Goal: Task Accomplishment & Management: Use online tool/utility

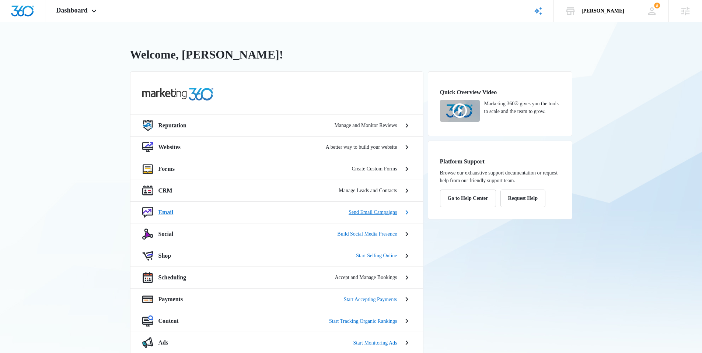
click at [178, 209] on div "Email Send Email Campaigns" at bounding box center [277, 212] width 239 height 9
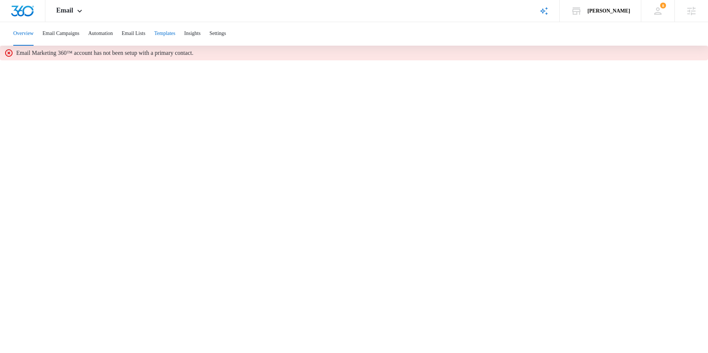
click at [175, 31] on button "Templates" at bounding box center [164, 34] width 21 height 24
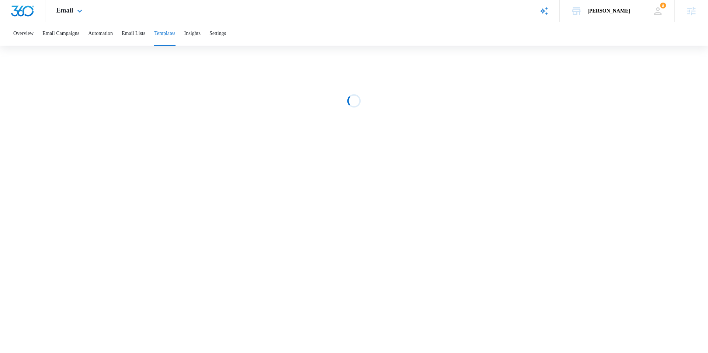
click at [23, 6] on img "Dashboard" at bounding box center [23, 11] width 24 height 11
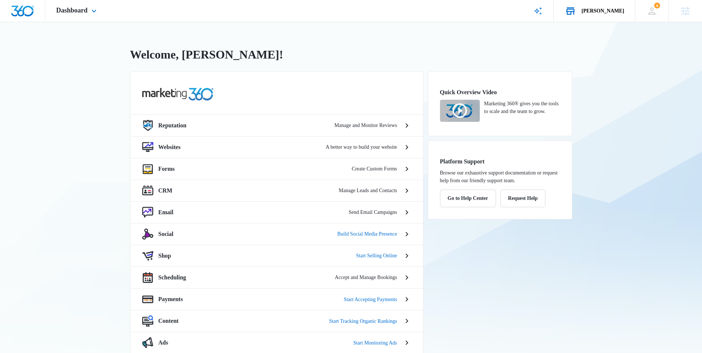
click at [622, 11] on div "Jeni Dean" at bounding box center [603, 11] width 43 height 6
